Goal: Information Seeking & Learning: Learn about a topic

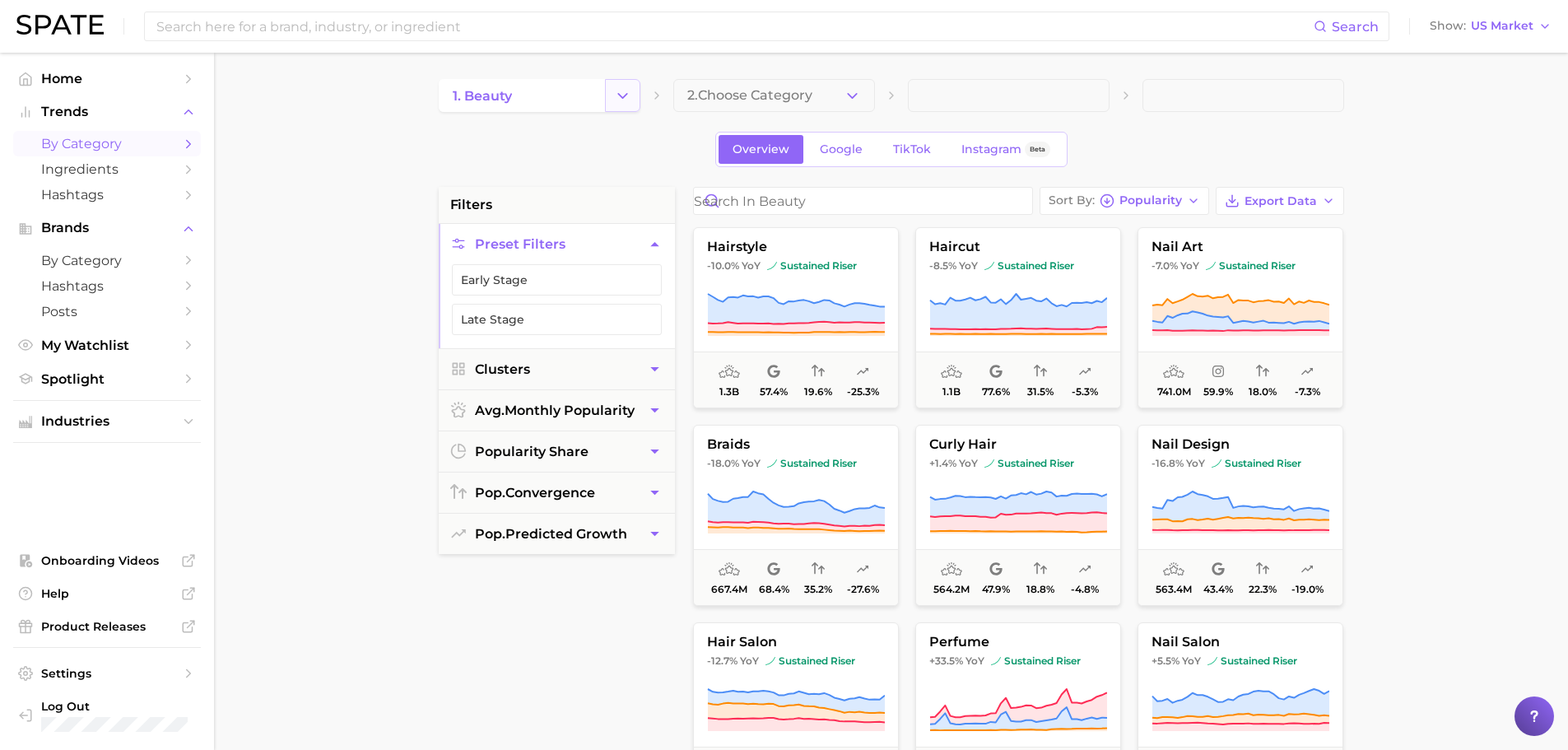
click at [629, 93] on icon "Change Category" at bounding box center [622, 96] width 17 height 17
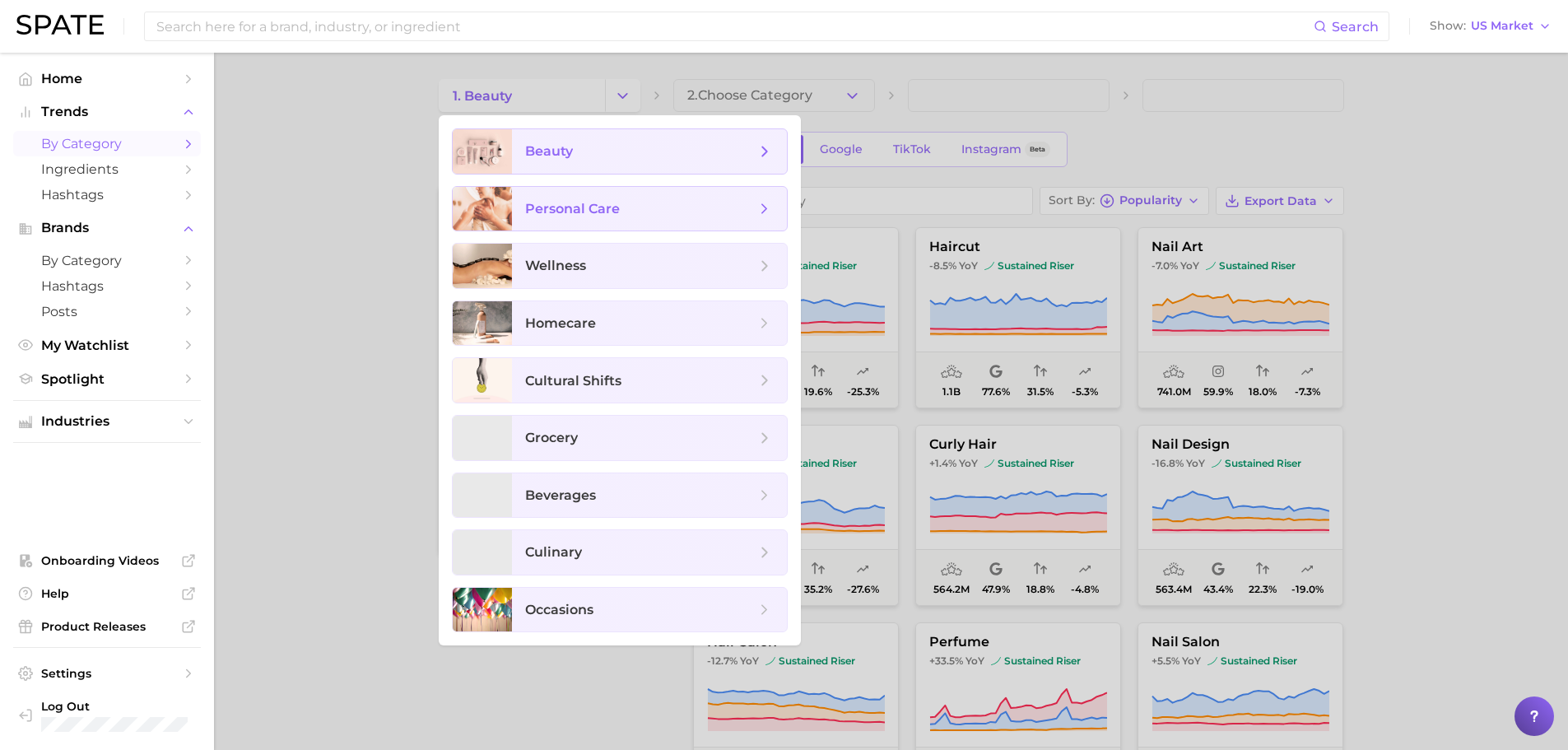
click at [611, 197] on span "personal care" at bounding box center [649, 209] width 275 height 44
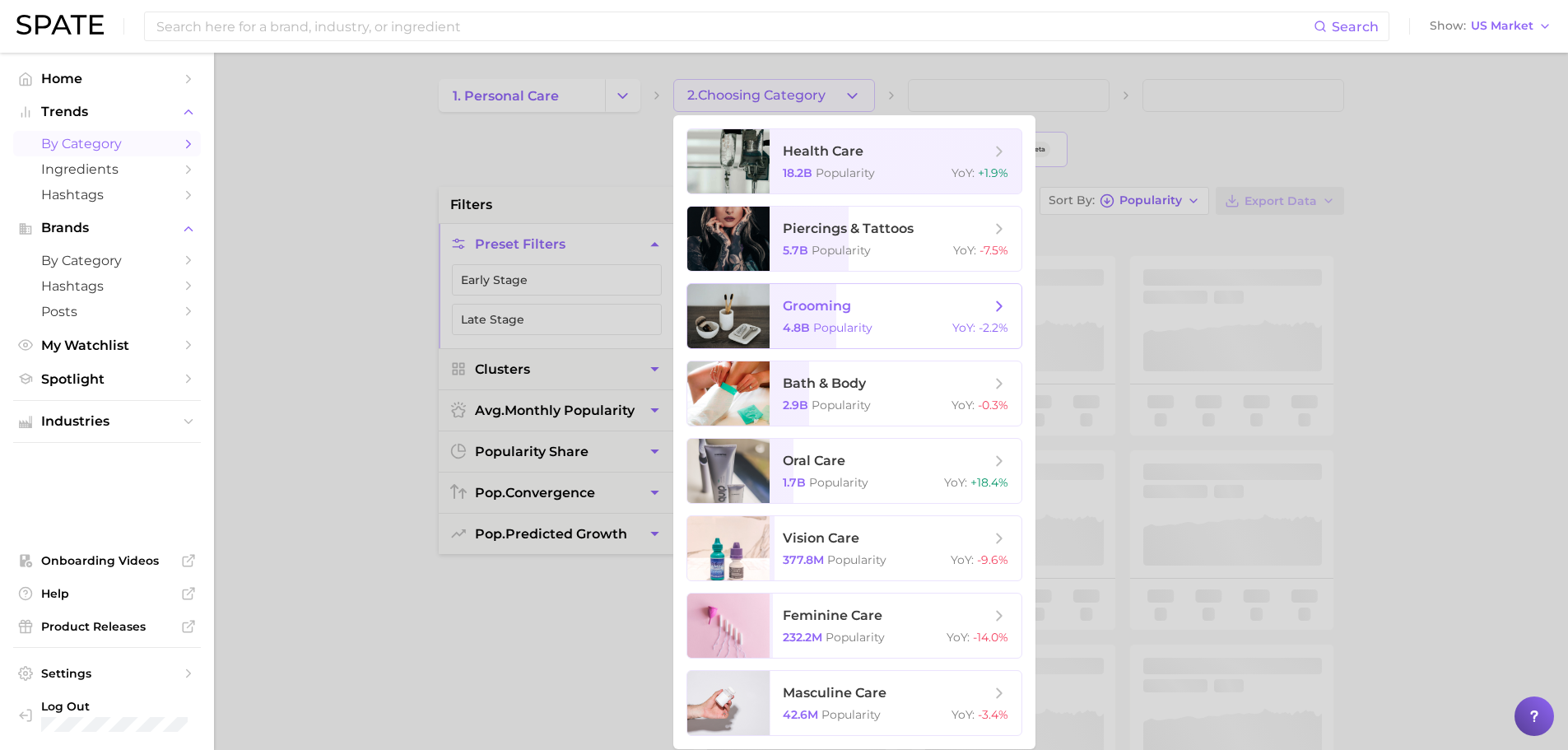
click at [865, 315] on span "grooming" at bounding box center [886, 307] width 207 height 18
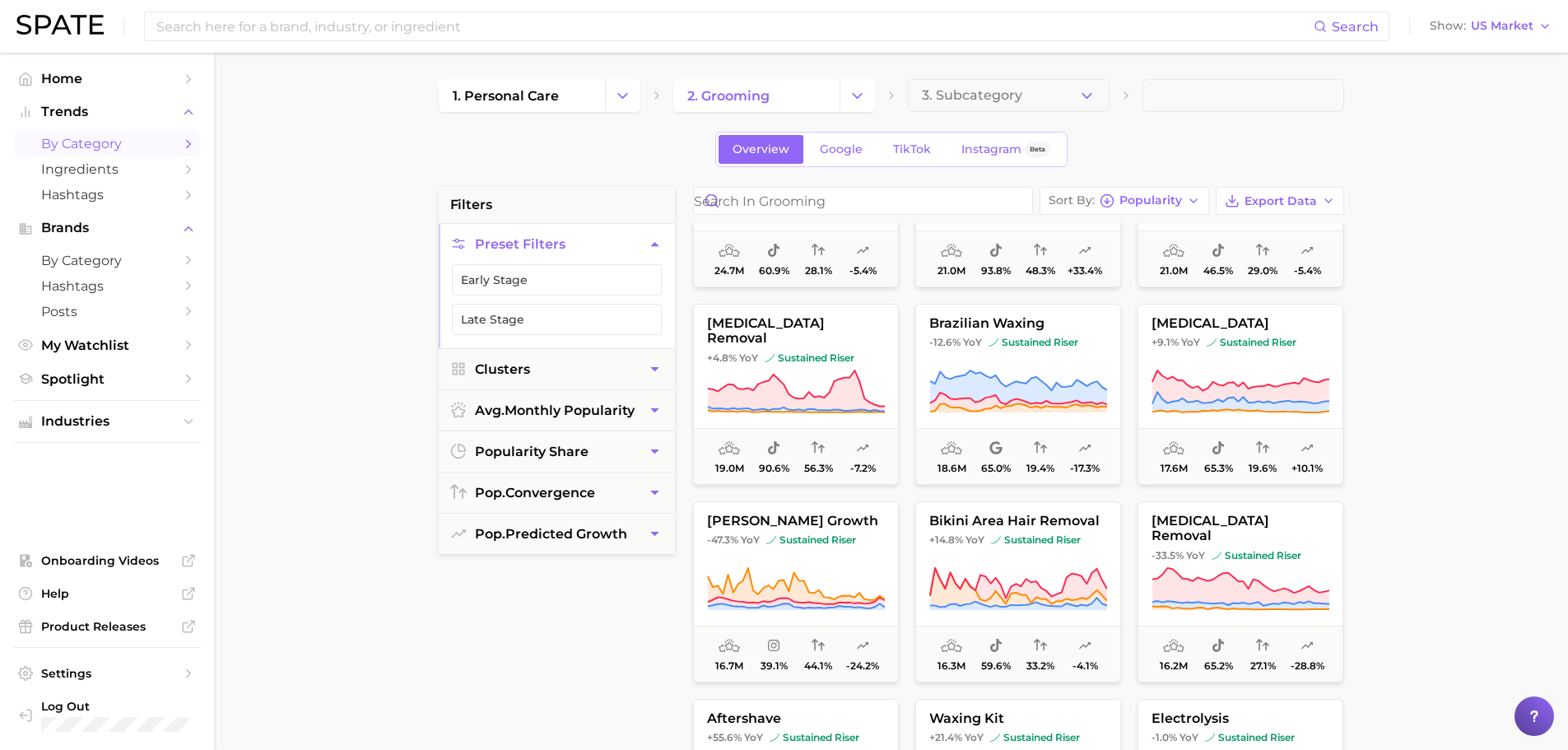
scroll to position [1318, 0]
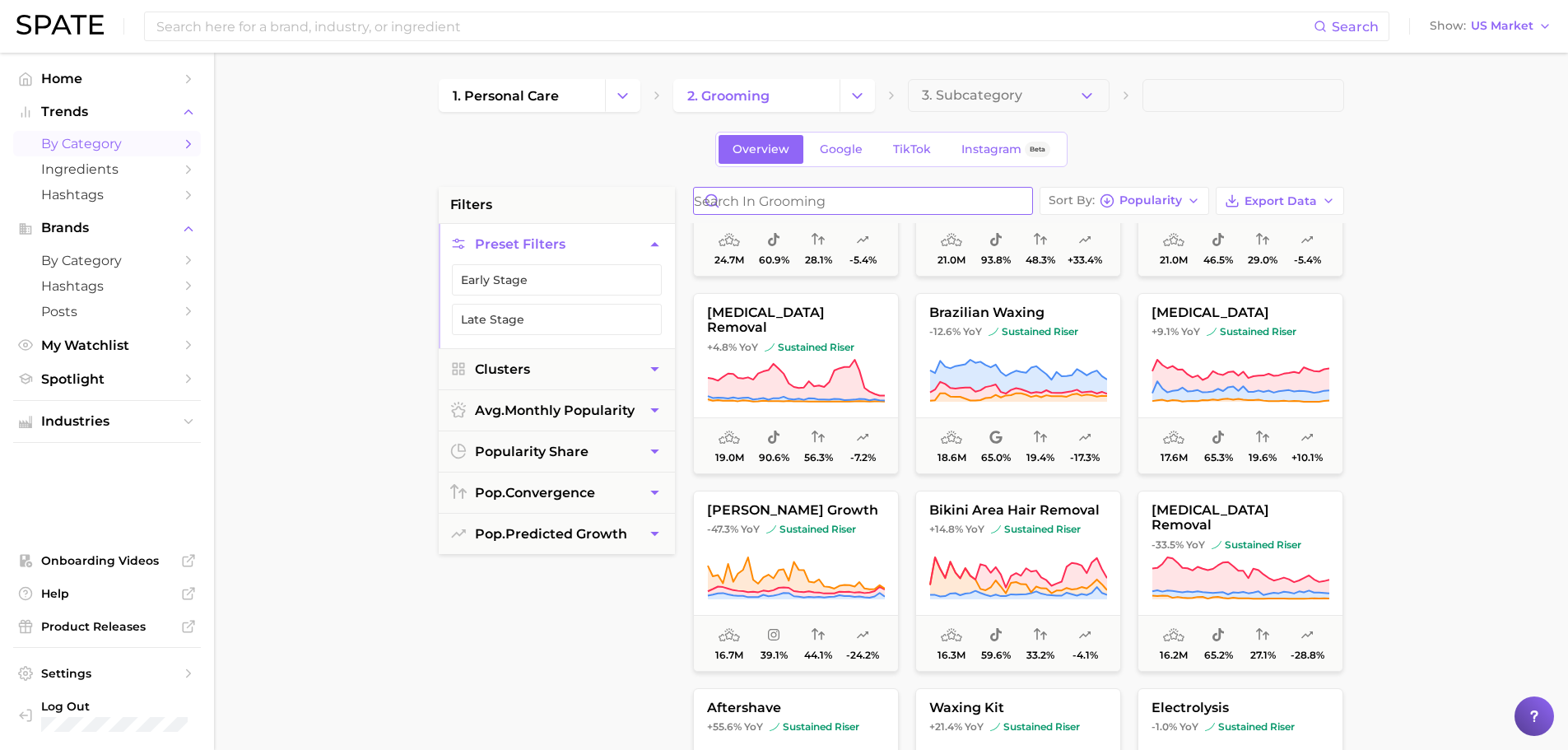
click at [806, 191] on input "Search in grooming" at bounding box center [863, 201] width 338 height 26
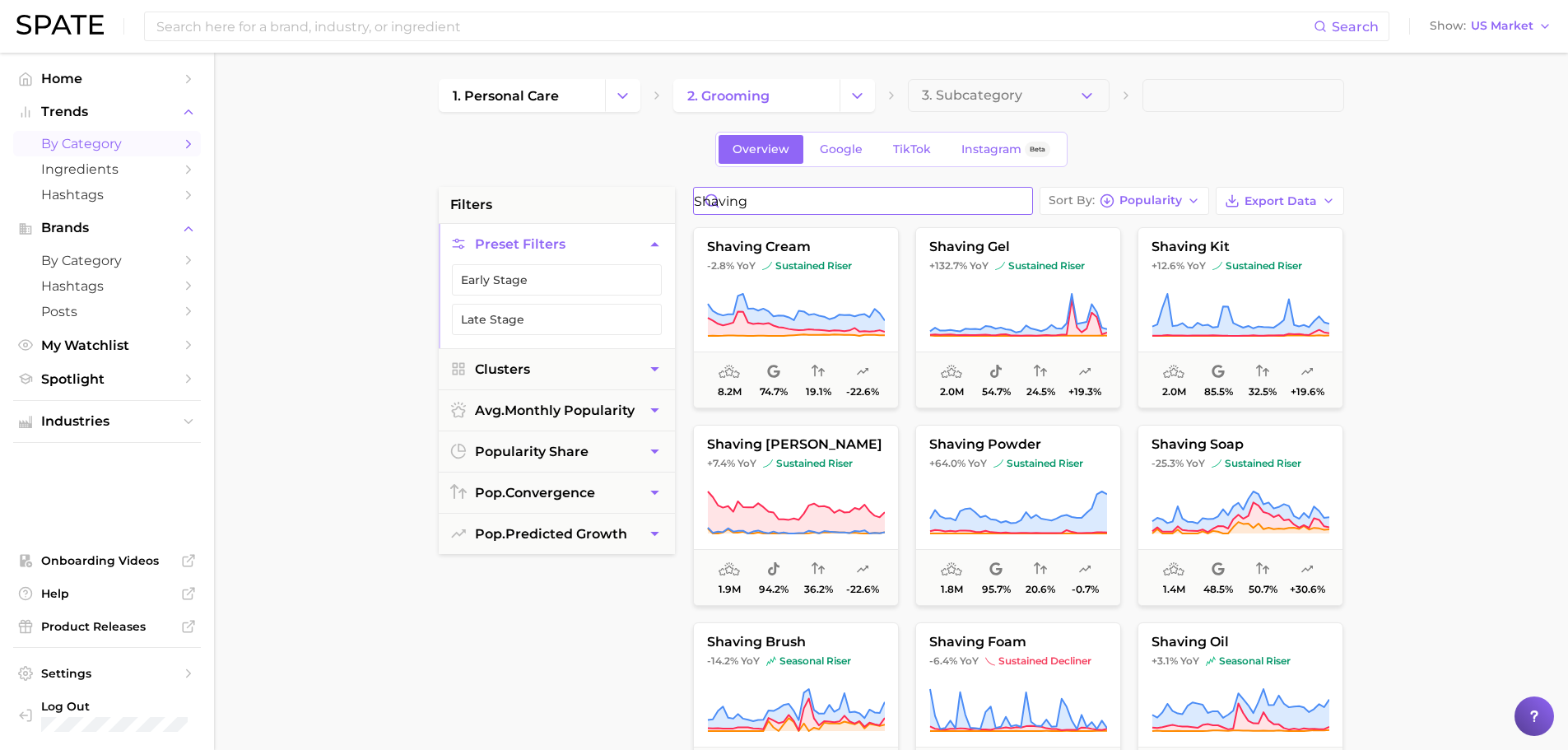
type input "shaving"
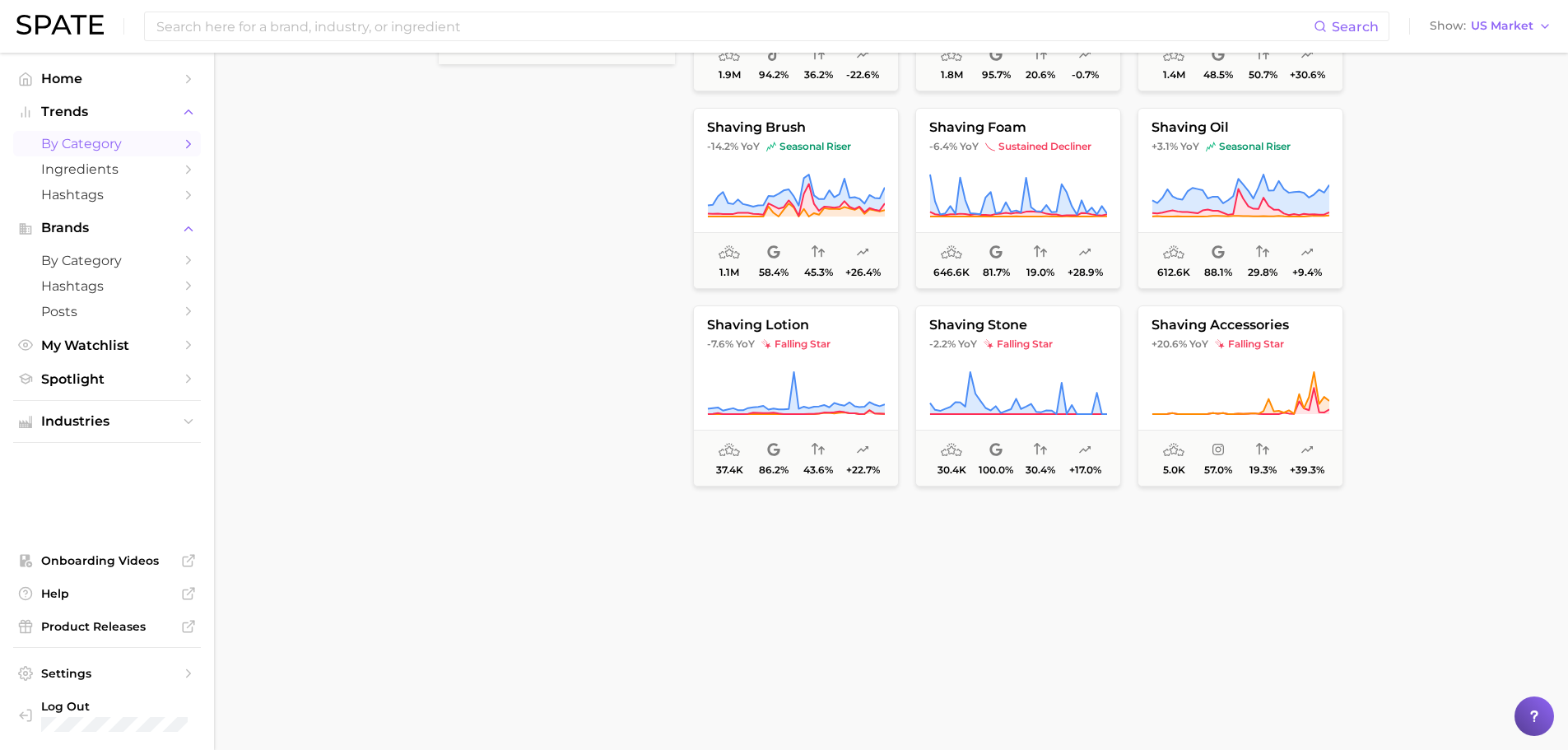
scroll to position [494, 0]
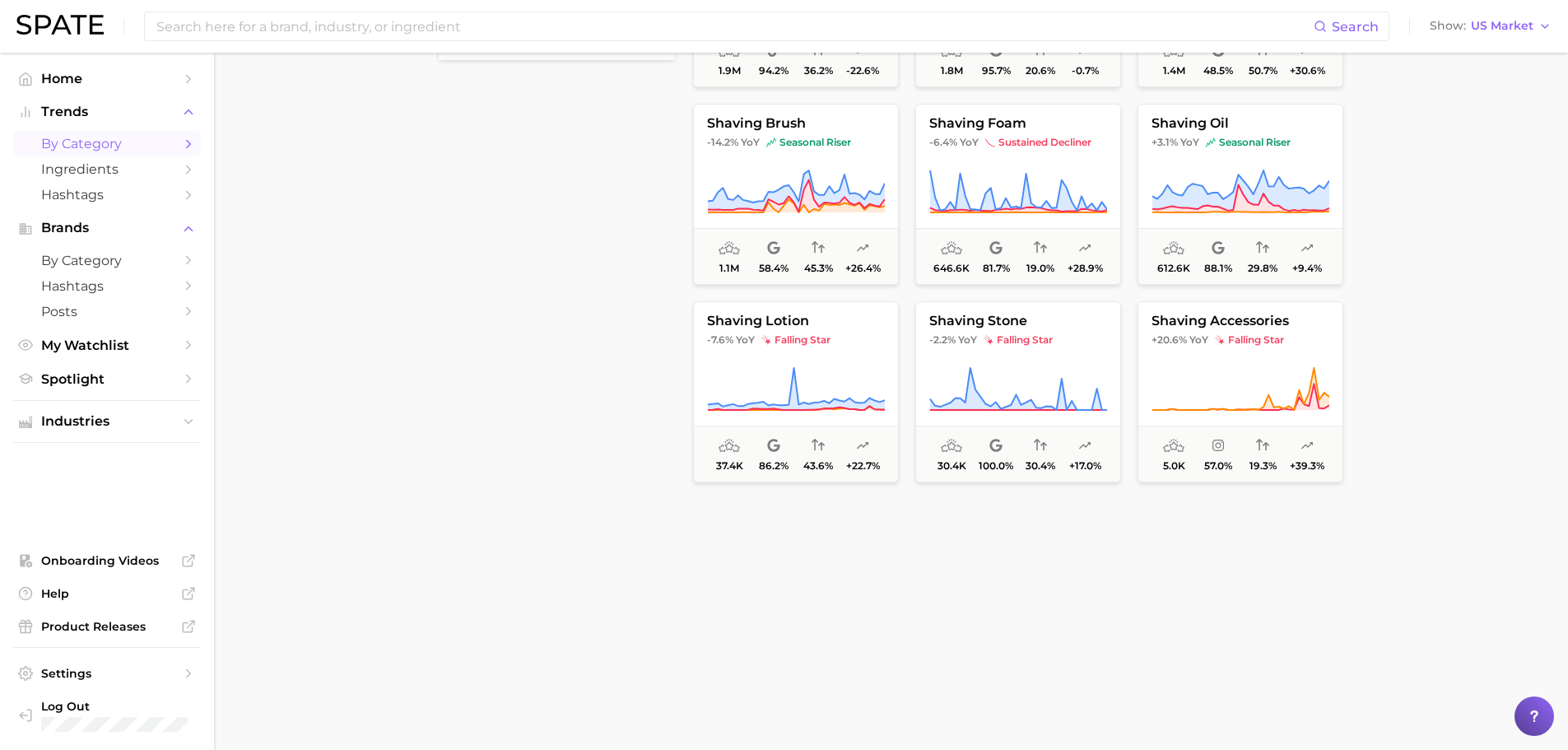
click at [1409, 553] on main "1. personal care 2. grooming 3. Subcategory Overview Google TikTok Instagram Be…" at bounding box center [892, 183] width 1355 height 1249
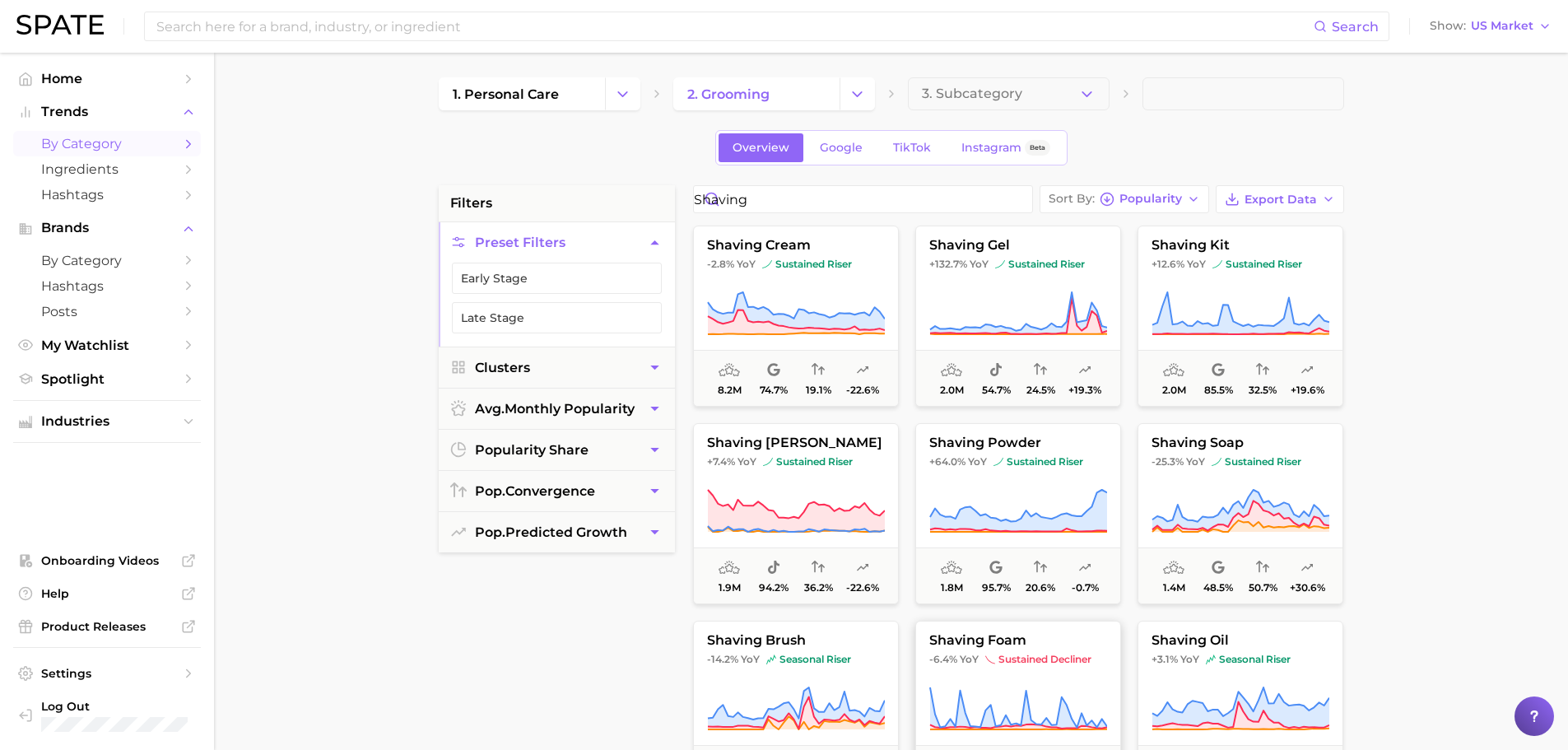
scroll to position [0, 0]
